Goal: Information Seeking & Learning: Learn about a topic

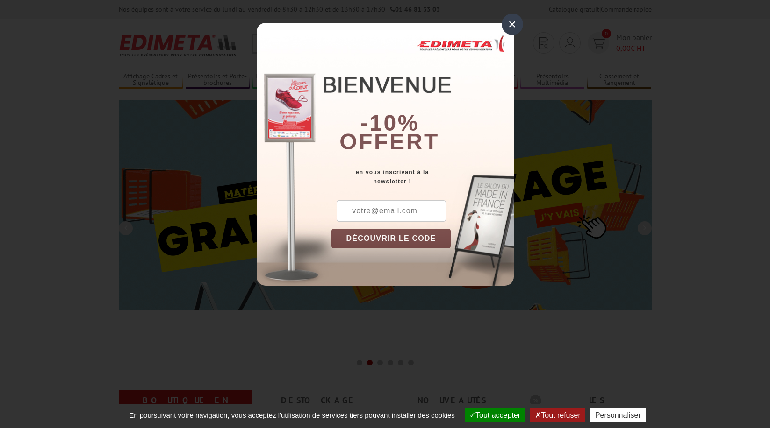
click at [516, 27] on div "×" at bounding box center [511, 24] width 21 height 21
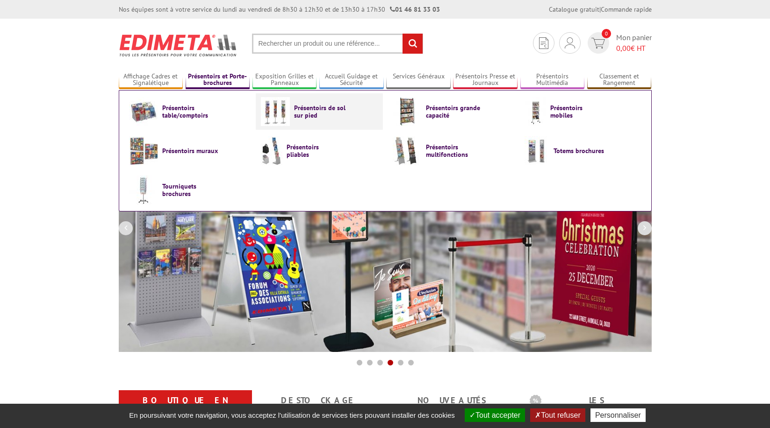
click at [312, 116] on span "Présentoirs de sol sur pied" at bounding box center [322, 111] width 56 height 15
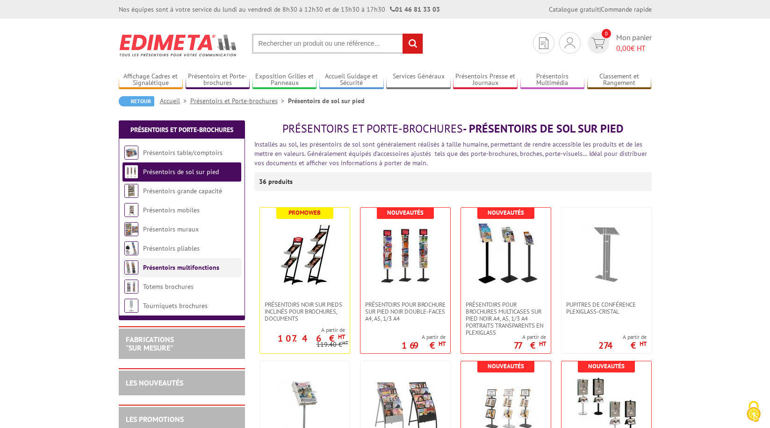
click at [219, 274] on li "Présentoirs multifonctions" at bounding box center [181, 267] width 119 height 19
click at [195, 267] on link "Présentoirs multifonctions" at bounding box center [181, 268] width 76 height 8
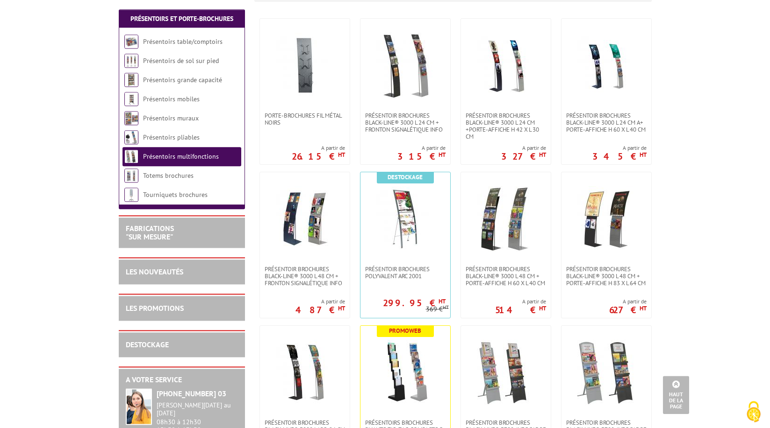
scroll to position [95, 0]
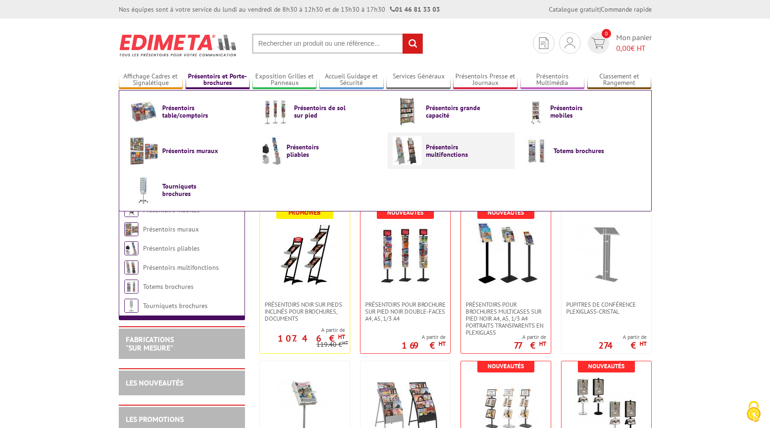
click at [452, 155] on span "Présentoirs multifonctions" at bounding box center [454, 150] width 56 height 15
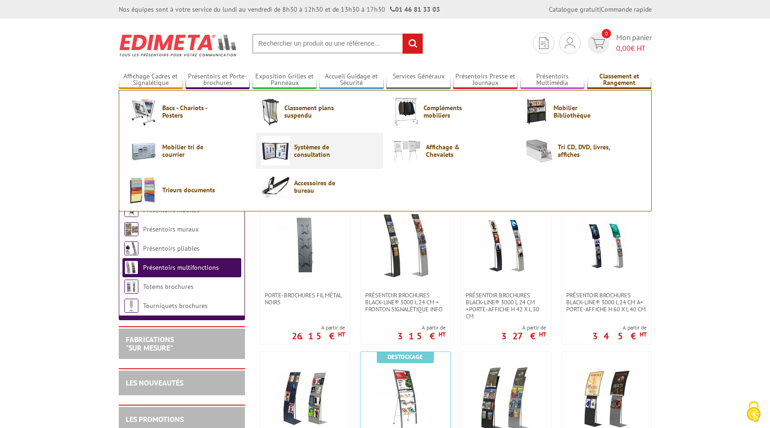
click at [326, 150] on span "Systèmes de consultation" at bounding box center [322, 150] width 56 height 15
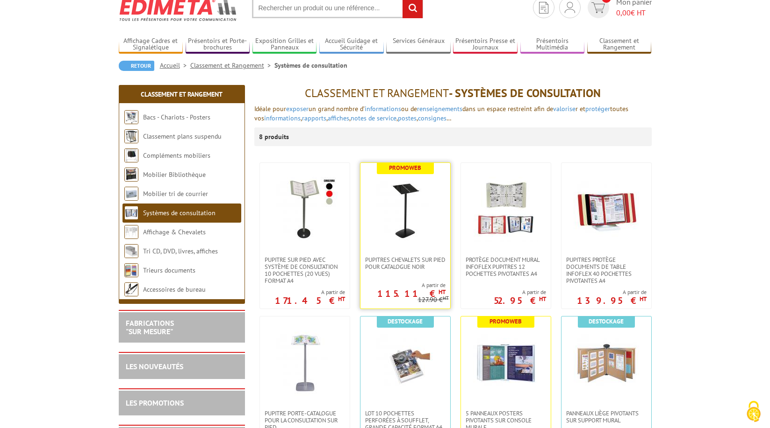
scroll to position [48, 0]
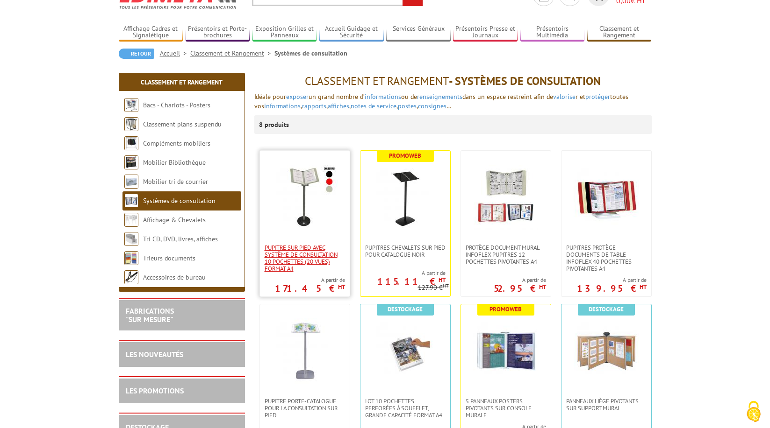
click at [307, 249] on span "Pupitre sur pied avec système de consultation 10 pochettes (20 vues) format A4" at bounding box center [304, 258] width 80 height 28
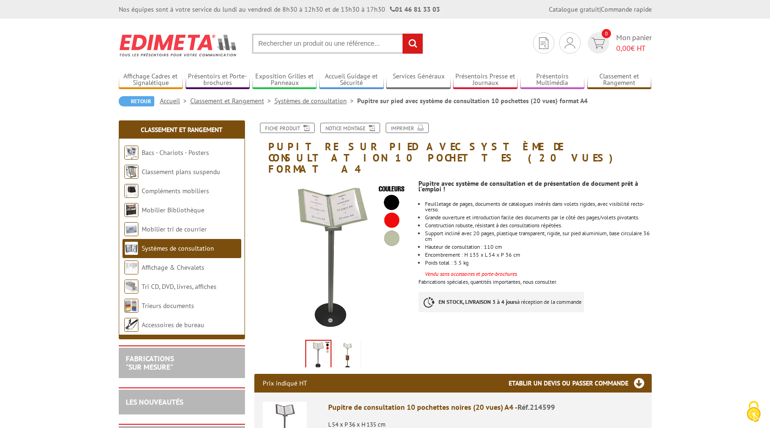
click at [391, 190] on img at bounding box center [332, 258] width 157 height 157
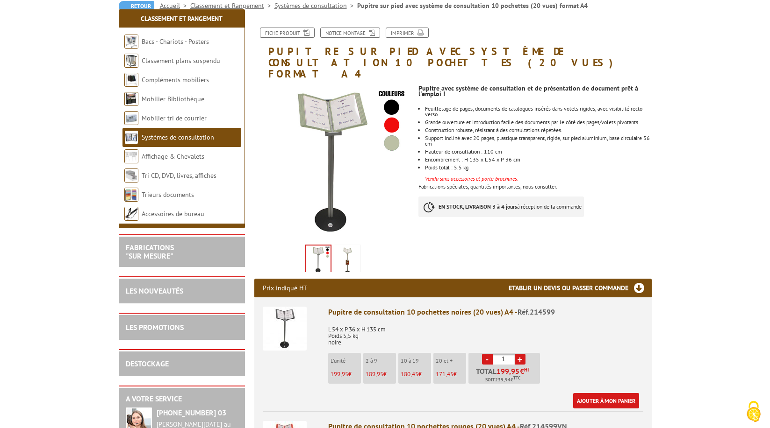
scroll to position [143, 0]
